Goal: Information Seeking & Learning: Learn about a topic

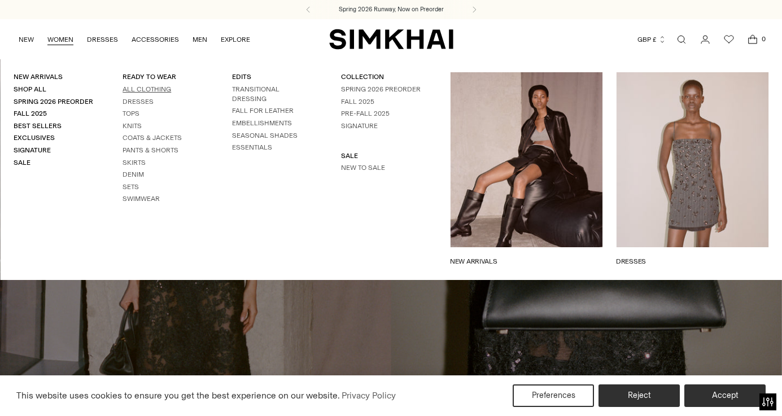
click at [141, 87] on link "All Clothing" at bounding box center [147, 89] width 49 height 8
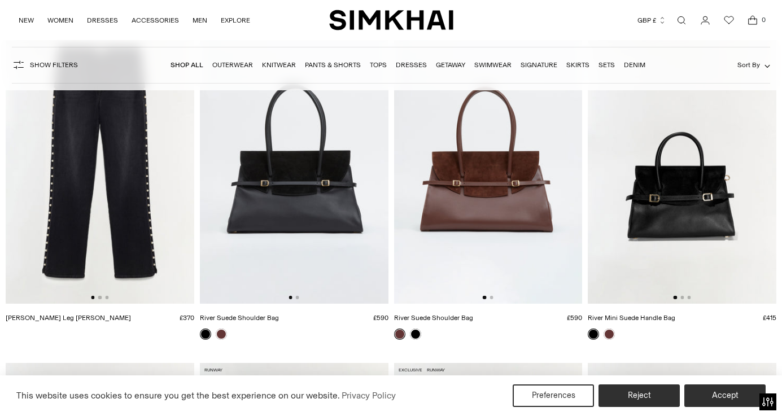
scroll to position [2867, 0]
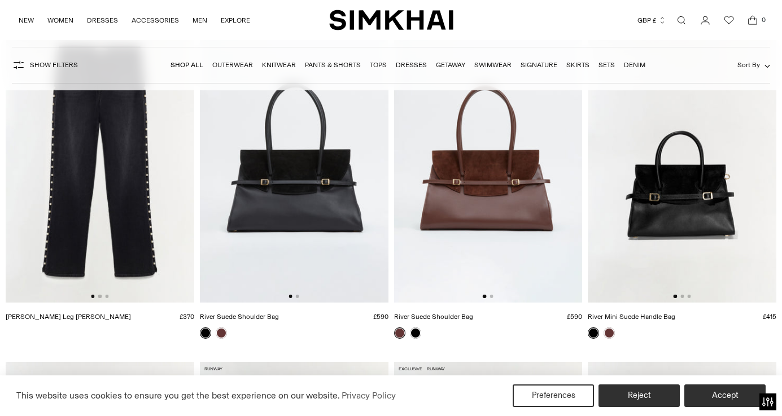
click at [719, 225] on img at bounding box center [682, 161] width 189 height 283
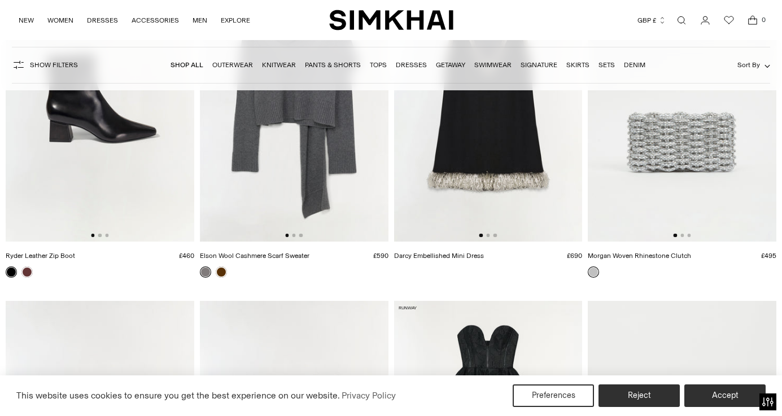
scroll to position [6596, 0]
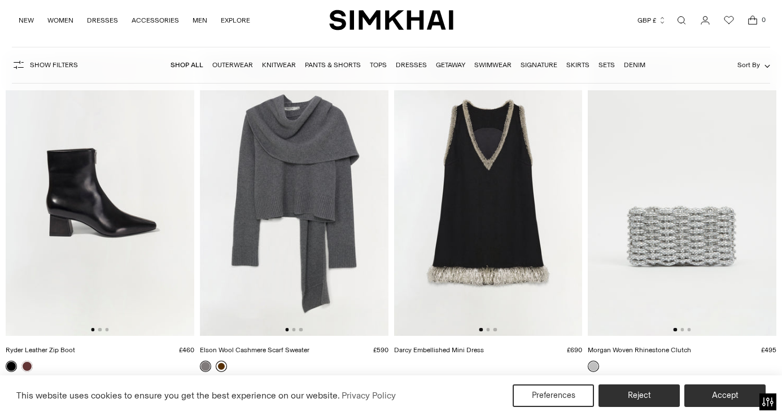
click at [223, 369] on link at bounding box center [221, 366] width 11 height 11
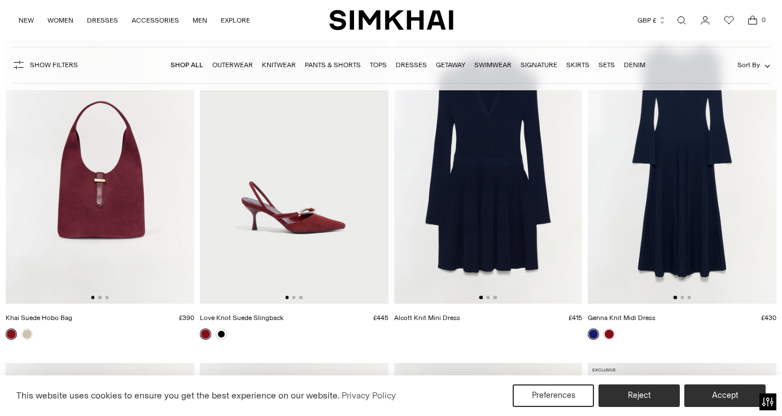
scroll to position [10391, 0]
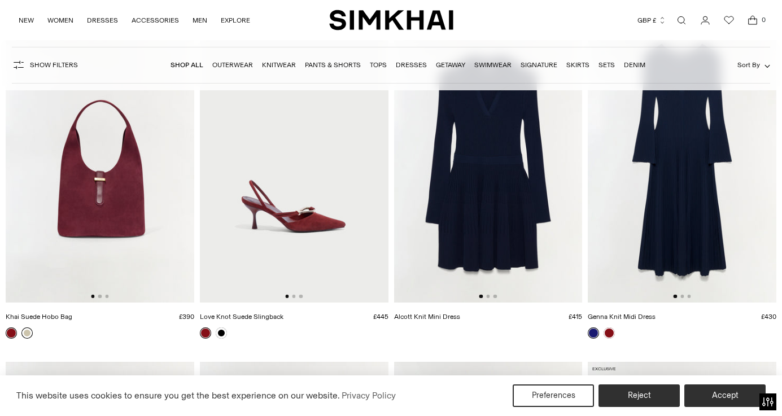
click at [28, 335] on link at bounding box center [26, 333] width 11 height 11
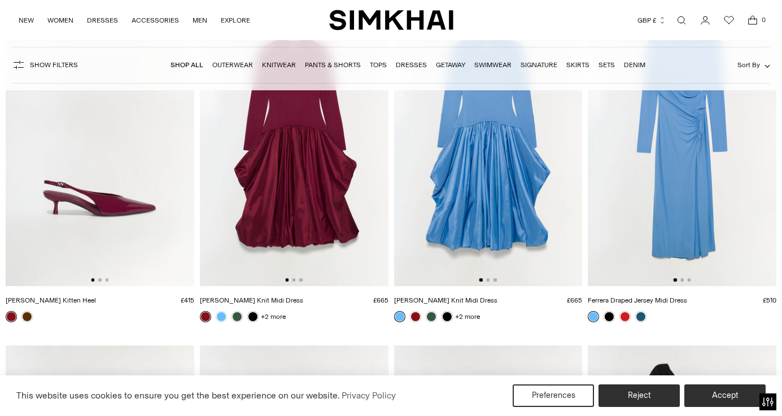
scroll to position [11638, 0]
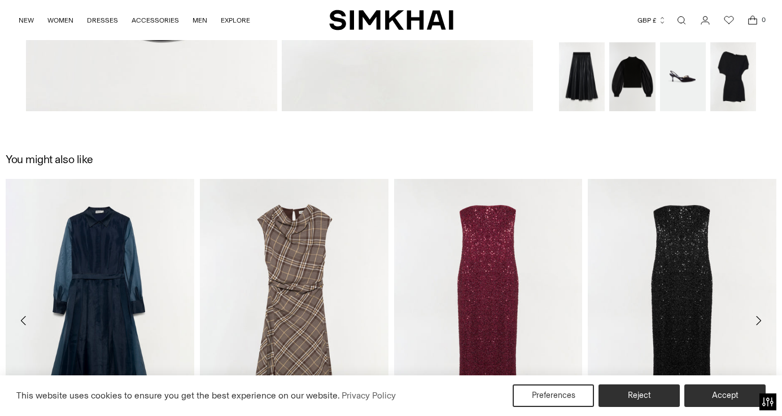
scroll to position [807, 0]
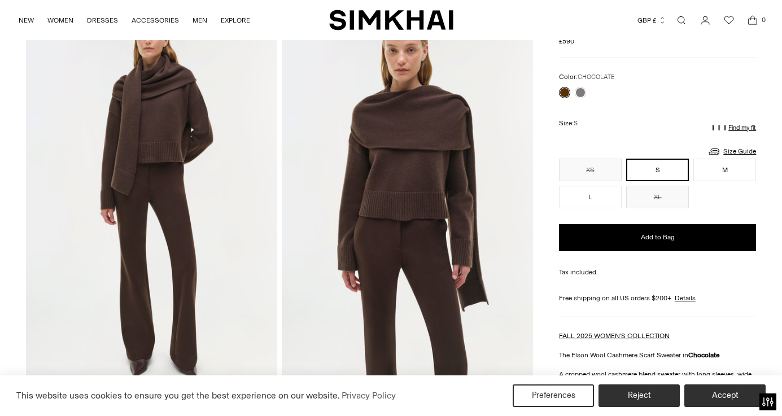
scroll to position [74, 0]
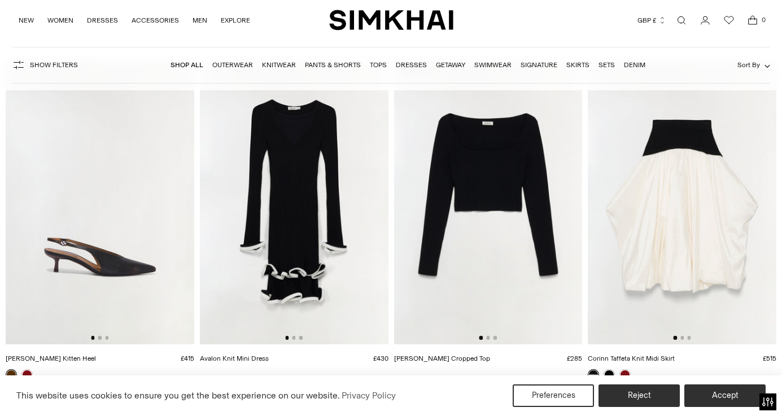
scroll to position [13074, 0]
